Goal: Find specific page/section: Find specific page/section

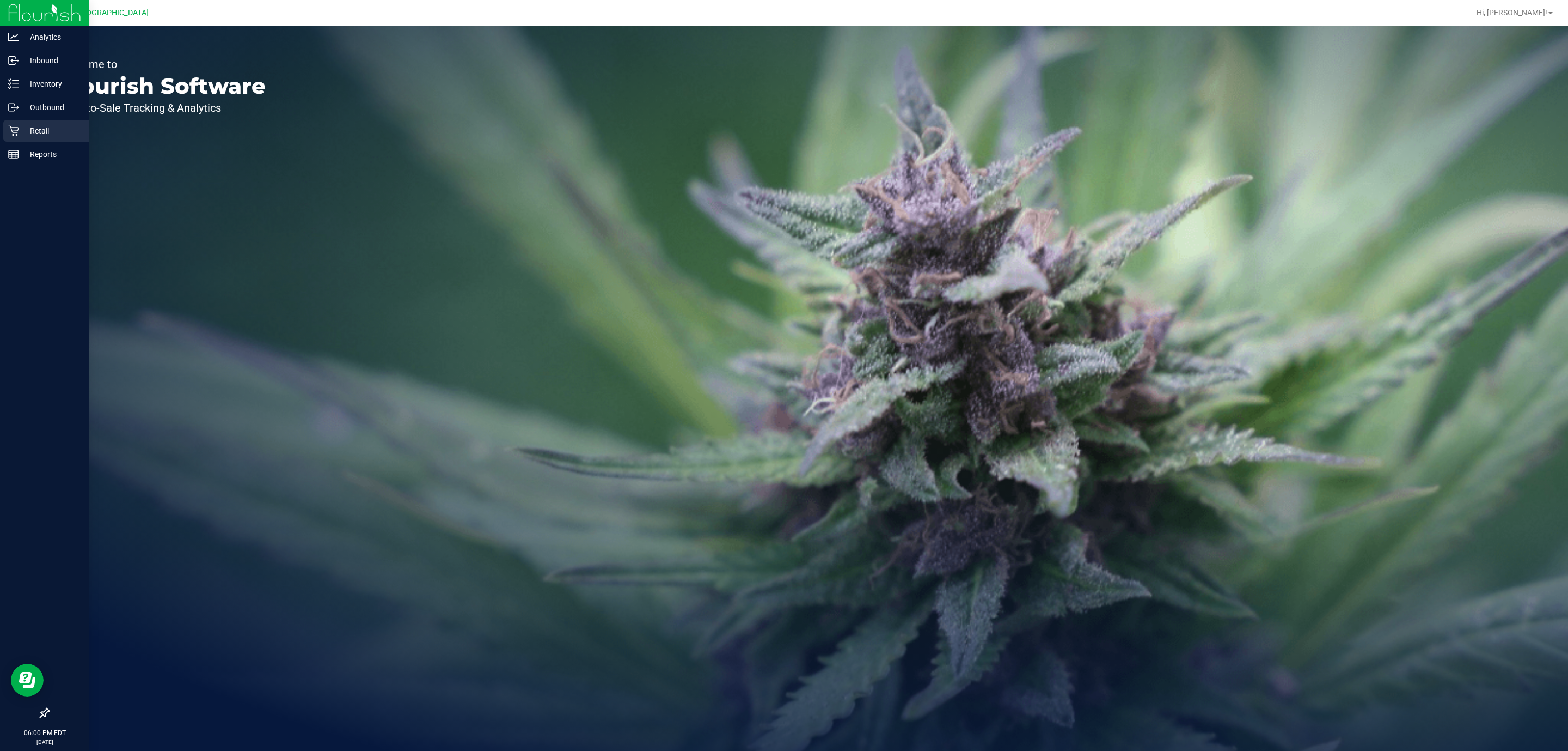
click at [10, 128] on icon at bounding box center [13, 130] width 11 height 11
